Goal: Find specific page/section: Find specific page/section

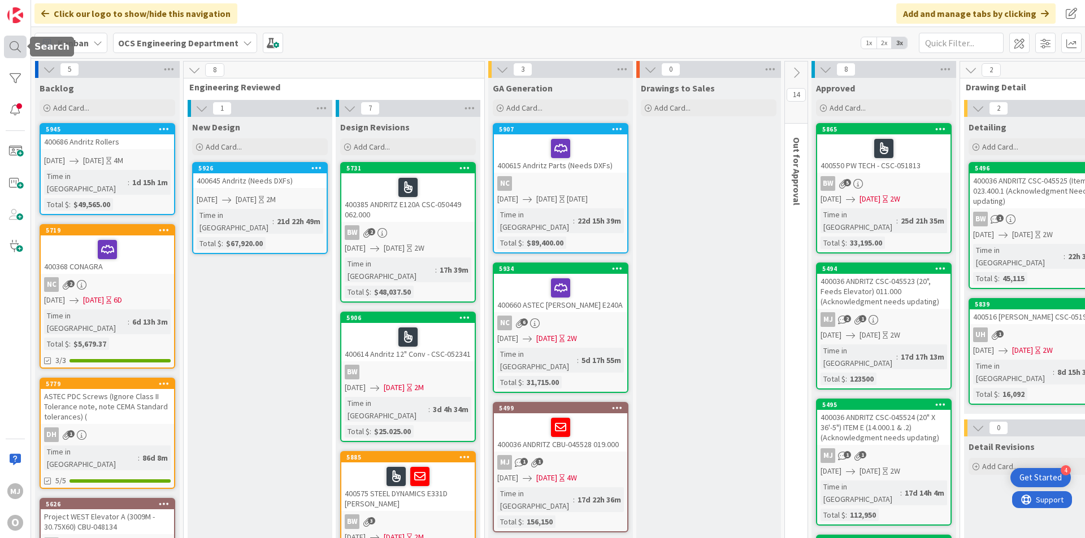
click at [20, 42] on div at bounding box center [15, 47] width 23 height 23
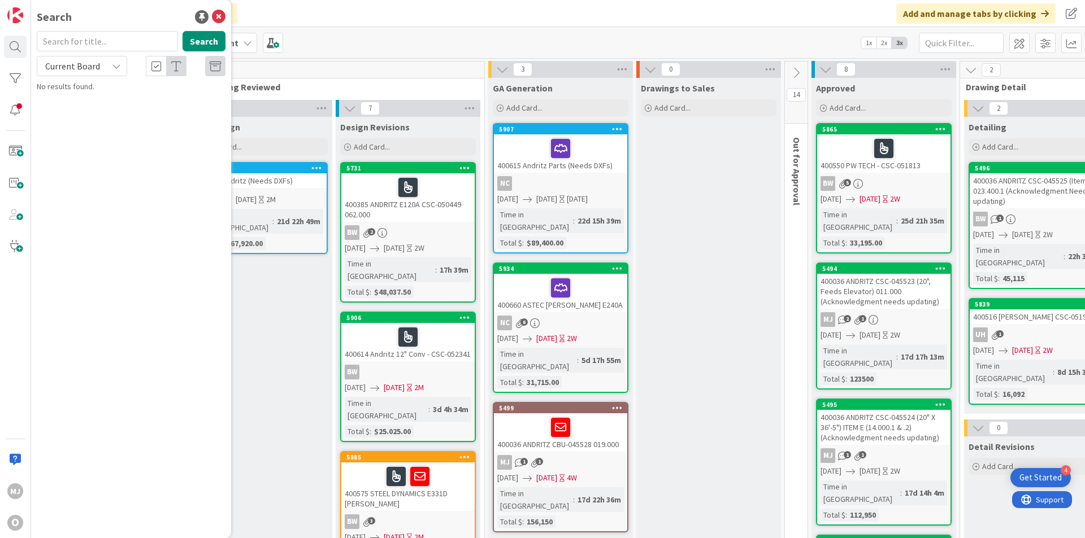
click at [89, 44] on input "text" at bounding box center [107, 41] width 141 height 20
type input "050525"
click at [94, 59] on span "Current Board" at bounding box center [72, 66] width 59 height 16
click at [81, 106] on span "All Boards" at bounding box center [102, 113] width 118 height 17
click at [162, 99] on span "400385 ANDRITZ -007.00 E126A CSC-" at bounding box center [139, 99] width 118 height 10
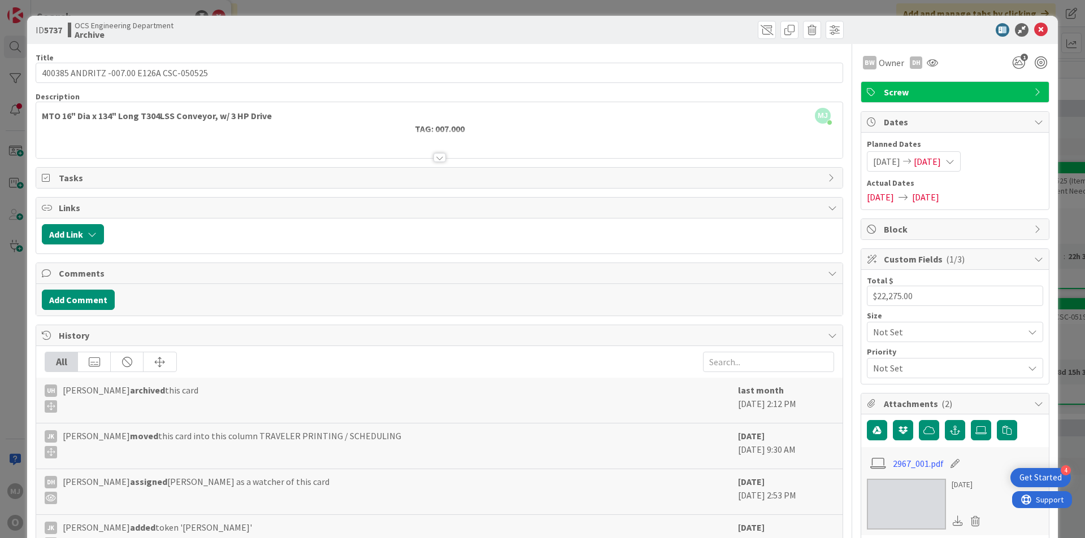
click at [433, 156] on div at bounding box center [439, 157] width 12 height 9
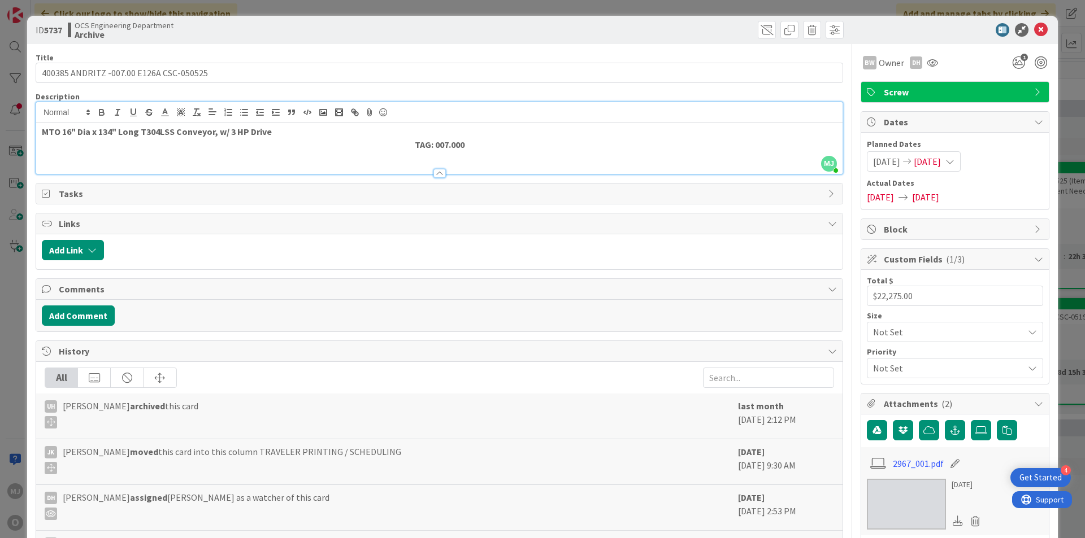
click at [438, 169] on div at bounding box center [439, 173] width 12 height 9
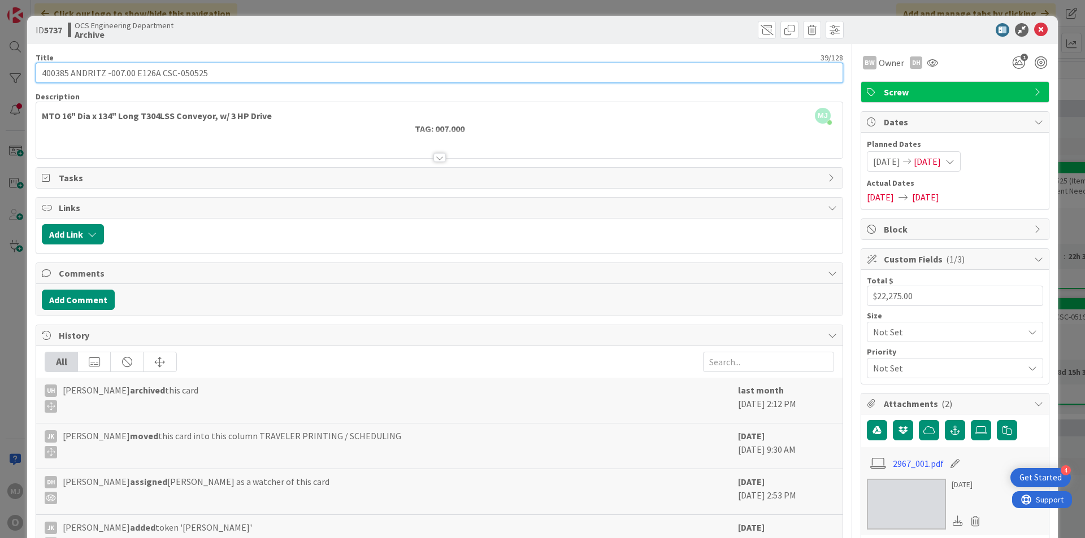
click at [263, 73] on input "400385 ANDRITZ -007.00 E126A CSC-050525" at bounding box center [439, 73] width 807 height 20
paste input "052826"
click at [298, 75] on input "400385 ANDRITZ -007.00 E126A CSC-050525 (MTO INLET INL-052826" at bounding box center [439, 73] width 807 height 20
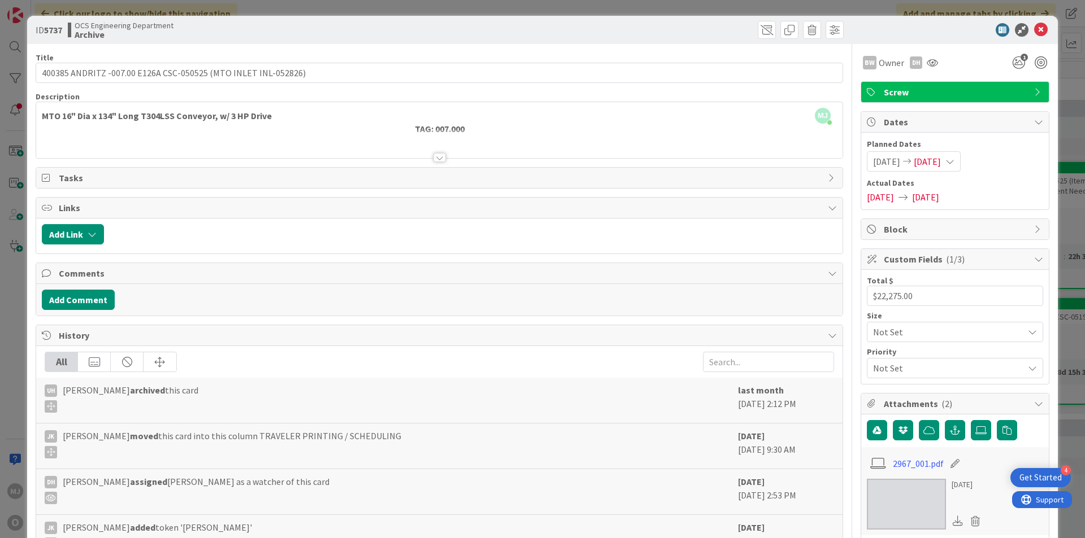
click at [294, 30] on div "OCS Engineering Department Archive" at bounding box center [252, 30] width 369 height 18
click at [366, 32] on div "OCS Engineering Department Archive" at bounding box center [252, 30] width 369 height 18
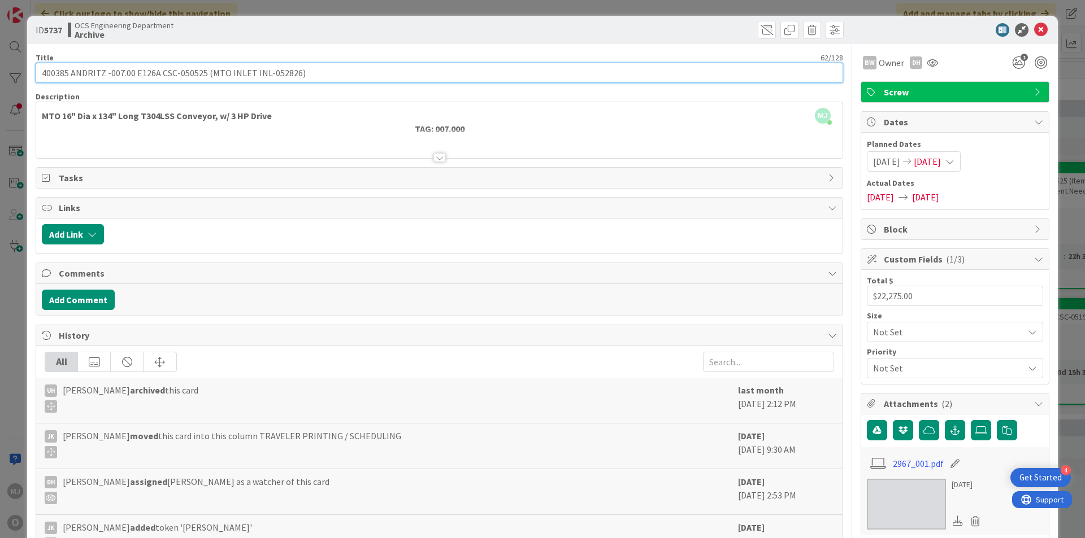
click at [225, 75] on input "400385 ANDRITZ -007.00 E126A CSC-050525 (MTO INLET INL-052826)" at bounding box center [439, 73] width 807 height 20
type input "400385 ANDRITZ -007.00 E126A CSC-050525 (MTO New INLET INL-052826)"
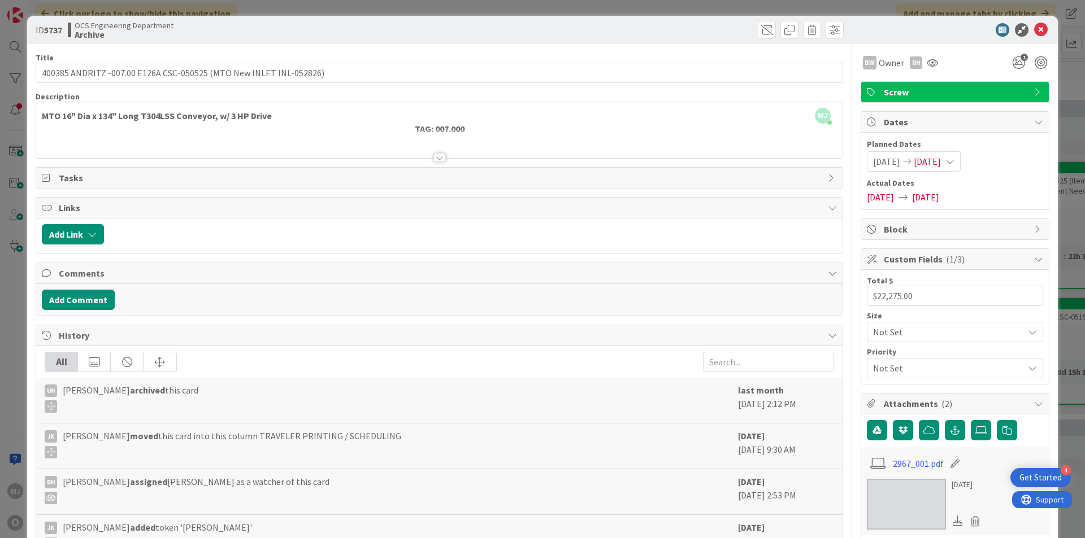
click at [259, 25] on div "OCS Engineering Department Archive" at bounding box center [252, 30] width 369 height 18
click at [1034, 26] on icon at bounding box center [1041, 30] width 14 height 14
